Goal: Transaction & Acquisition: Purchase product/service

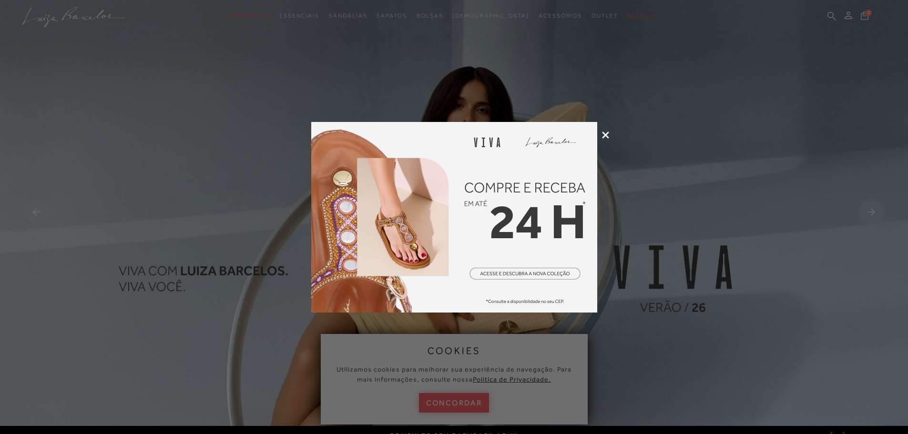
click at [609, 136] on div at bounding box center [454, 217] width 908 height 434
click at [606, 134] on icon at bounding box center [605, 135] width 7 height 7
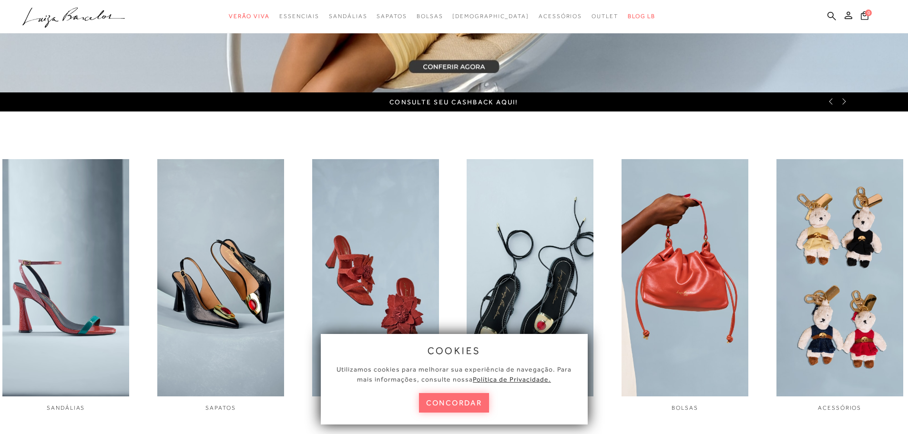
click at [431, 404] on button "concordar" at bounding box center [454, 403] width 71 height 20
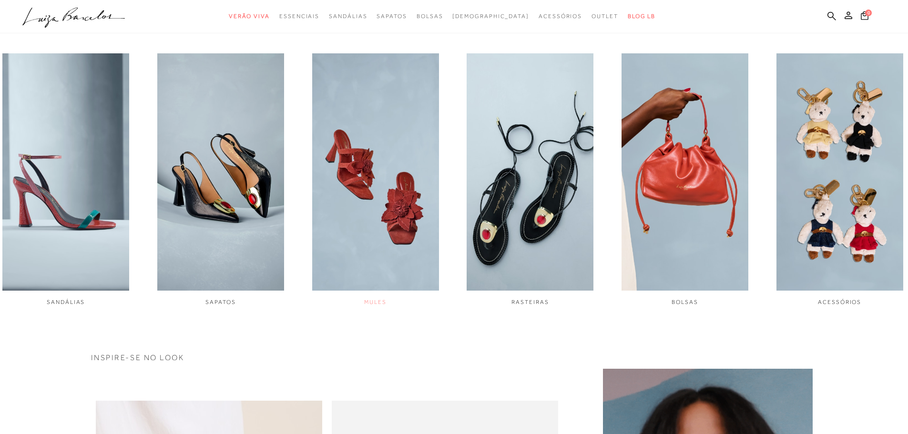
scroll to position [477, 0]
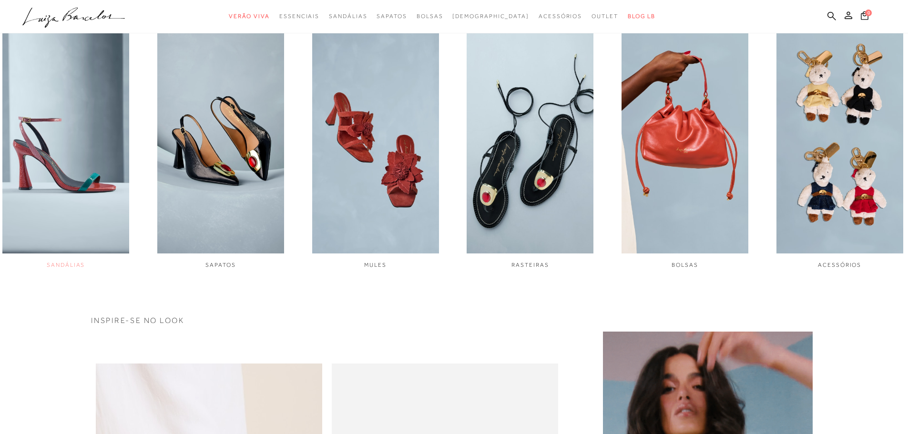
click at [65, 155] on img "1 / 6" at bounding box center [65, 134] width 127 height 237
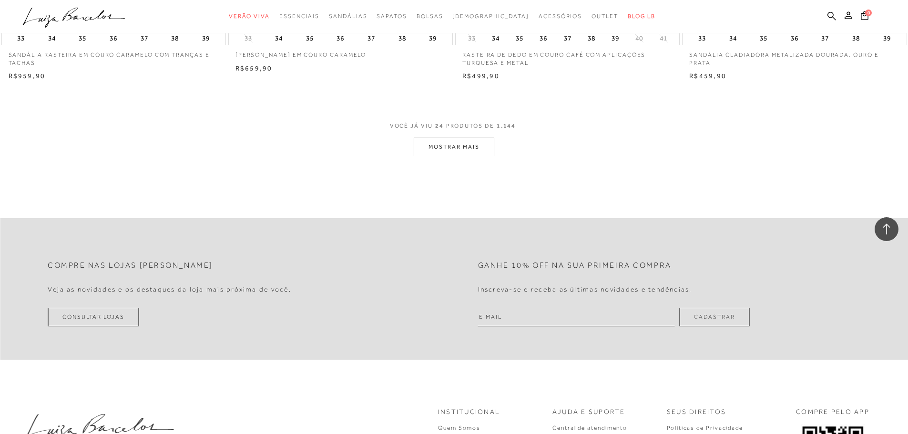
scroll to position [2479, 0]
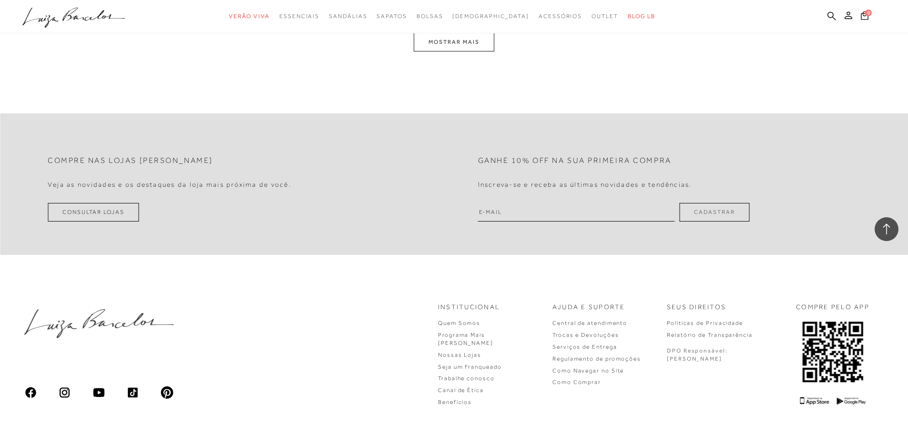
click at [436, 47] on button "MOSTRAR MAIS" at bounding box center [454, 42] width 80 height 19
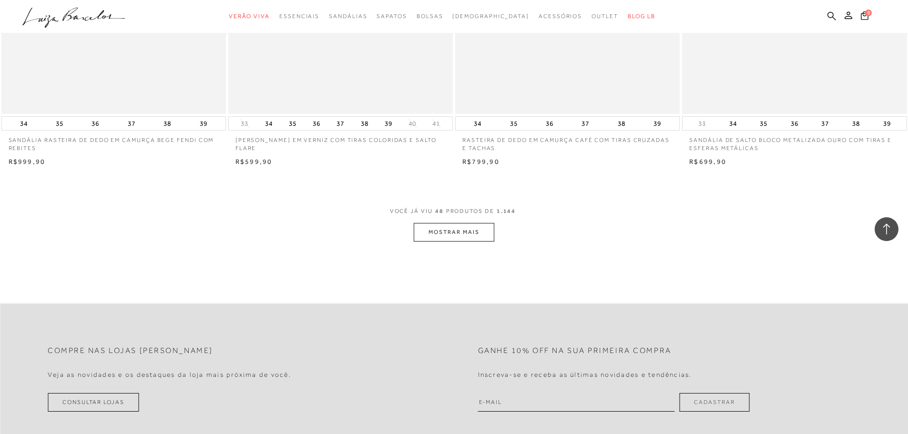
scroll to position [4762, 0]
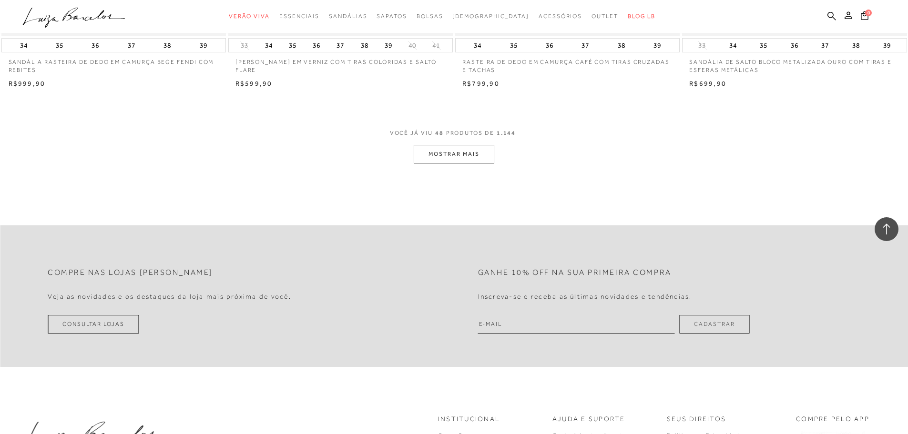
click at [480, 155] on button "MOSTRAR MAIS" at bounding box center [454, 154] width 80 height 19
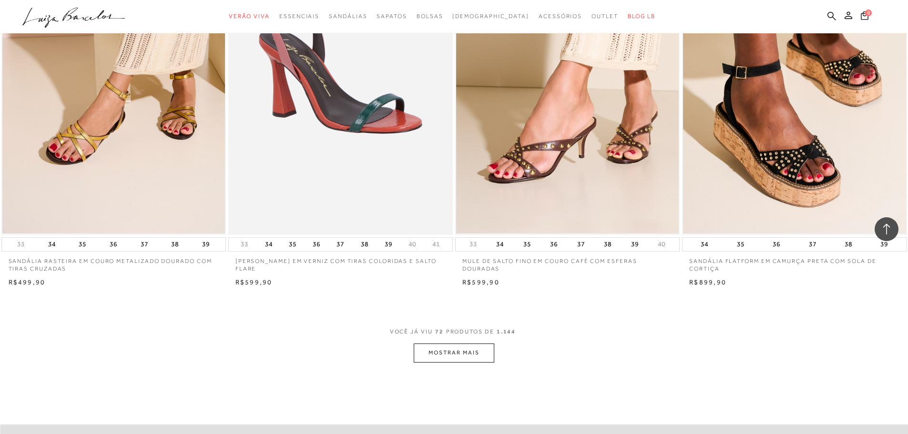
scroll to position [7002, 0]
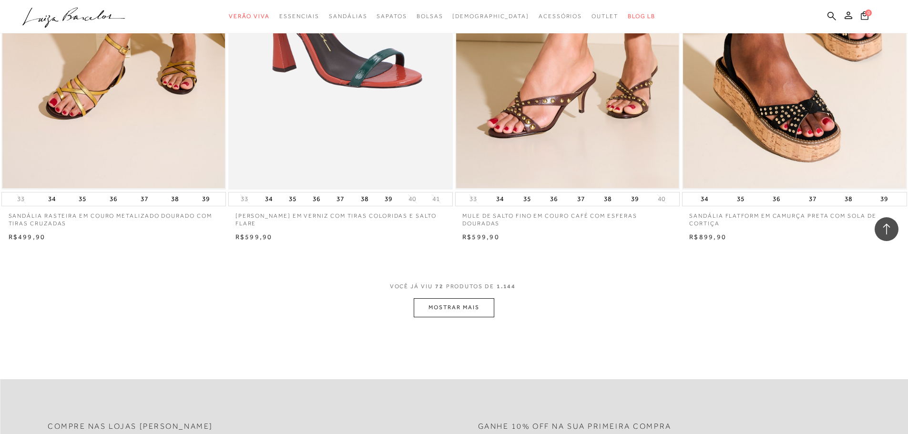
click at [441, 302] on button "MOSTRAR MAIS" at bounding box center [454, 307] width 80 height 19
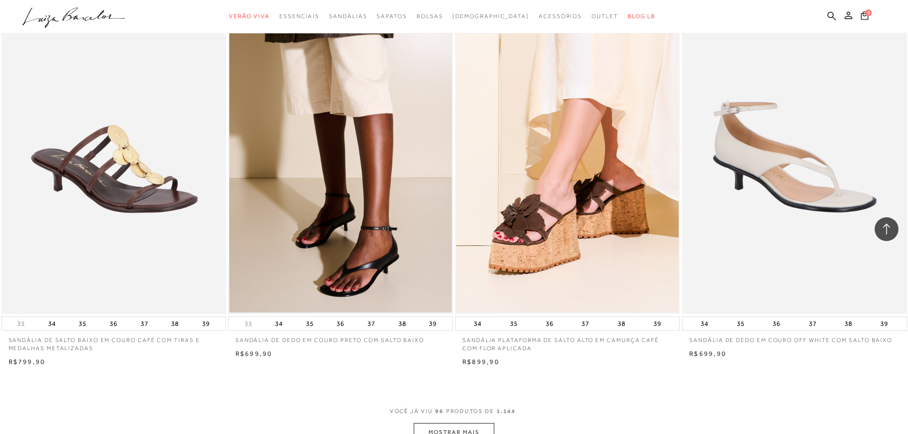
scroll to position [9386, 0]
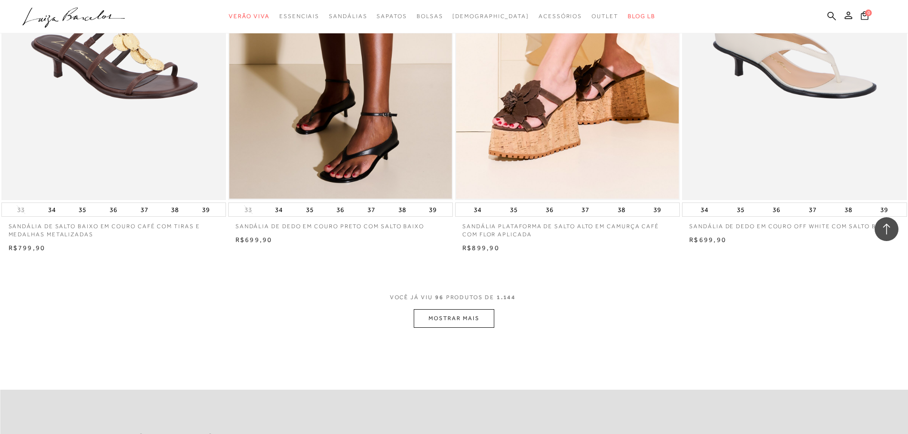
click at [476, 319] on button "MOSTRAR MAIS" at bounding box center [454, 318] width 80 height 19
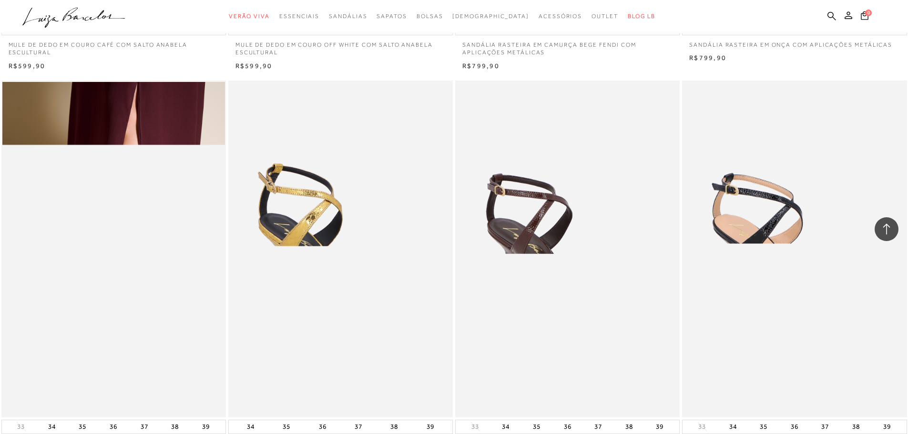
scroll to position [11961, 0]
